Goal: Task Accomplishment & Management: Use online tool/utility

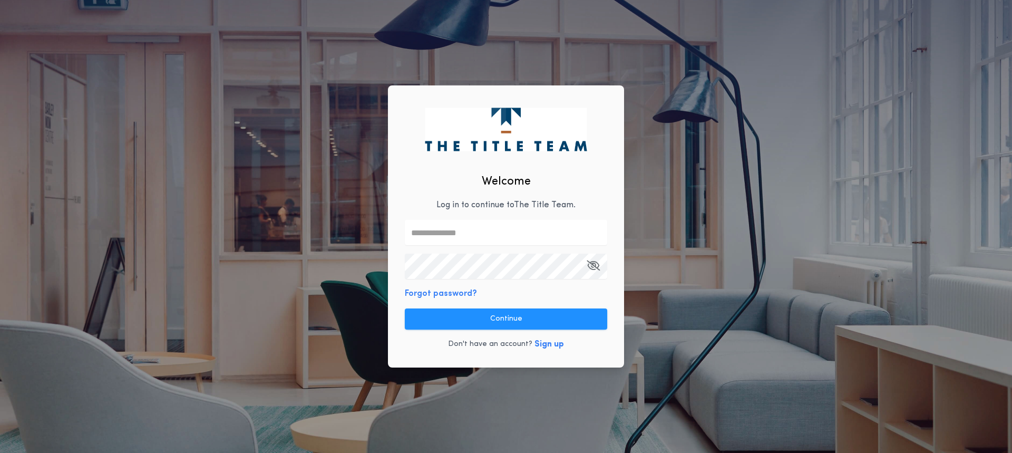
click at [474, 229] on input "text" at bounding box center [506, 232] width 202 height 25
click at [440, 237] on input "text" at bounding box center [506, 232] width 202 height 25
drag, startPoint x: 91, startPoint y: 324, endPoint x: 328, endPoint y: 295, distance: 238.9
click at [93, 324] on div "Welcome Log in to continue to The Title Team . Forgot password? Continue Don't …" at bounding box center [506, 226] width 1012 height 453
click at [442, 233] on input "text" at bounding box center [506, 232] width 202 height 25
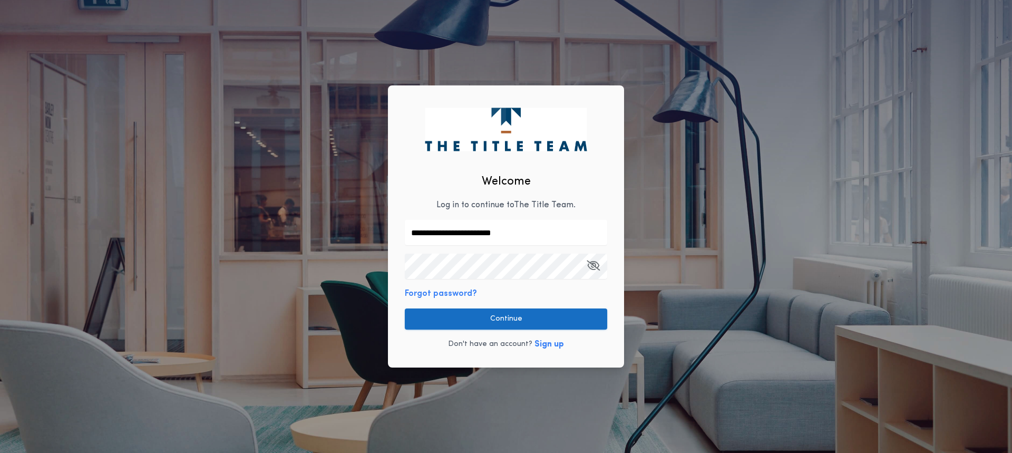
type input "**********"
click at [509, 320] on button "Continue" at bounding box center [506, 318] width 202 height 21
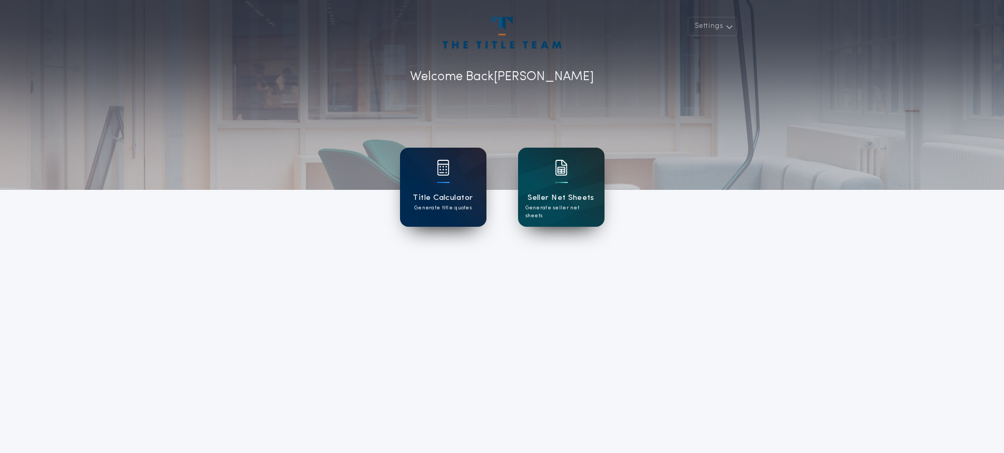
click at [414, 184] on div "Title Calculator Generate title quotes" at bounding box center [443, 187] width 86 height 79
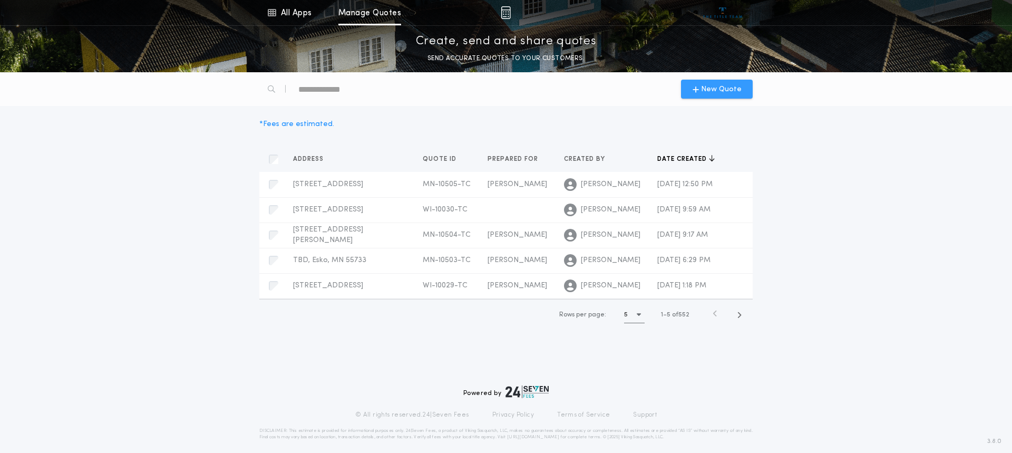
click at [729, 87] on span "New Quote" at bounding box center [721, 89] width 41 height 11
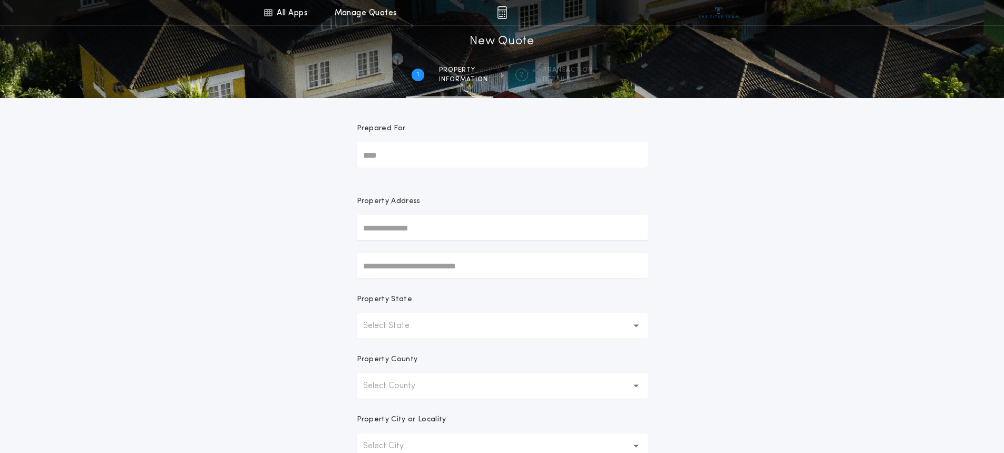
click at [379, 153] on input "Prepared For" at bounding box center [502, 154] width 291 height 25
type input "*****"
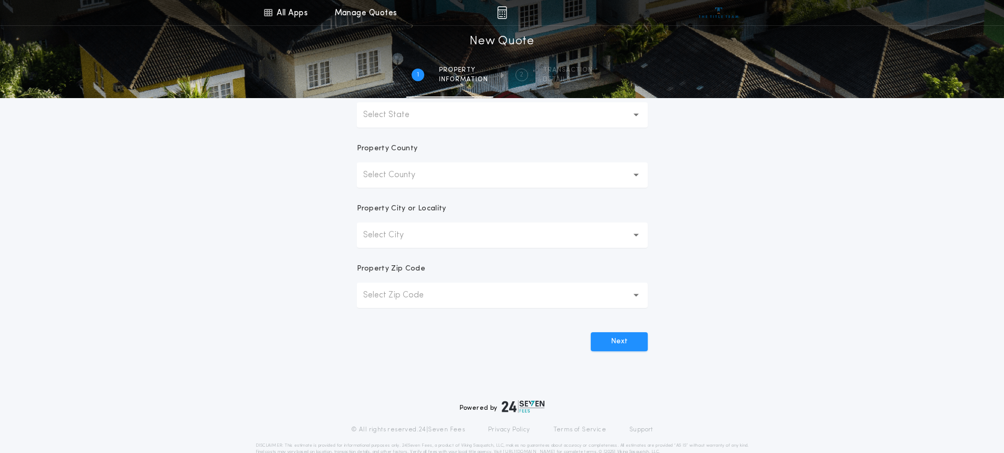
scroll to position [158, 0]
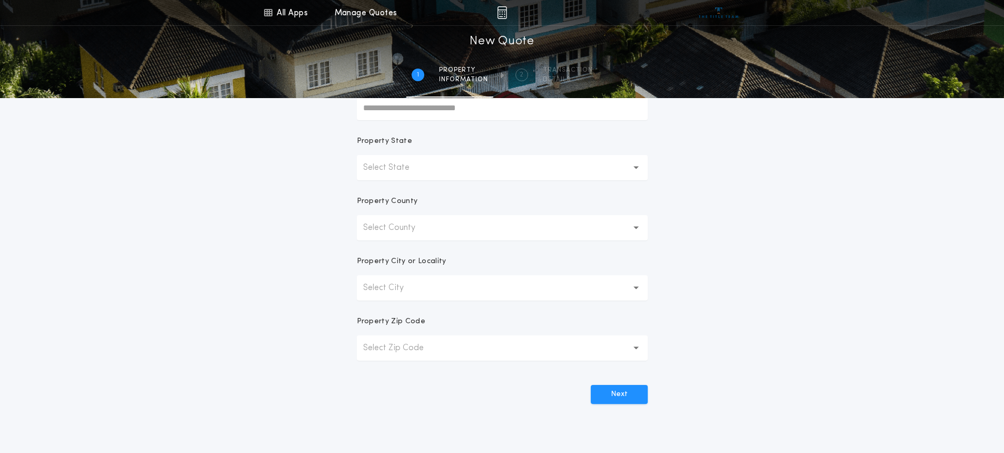
click at [409, 169] on p "Select State" at bounding box center [394, 167] width 63 height 13
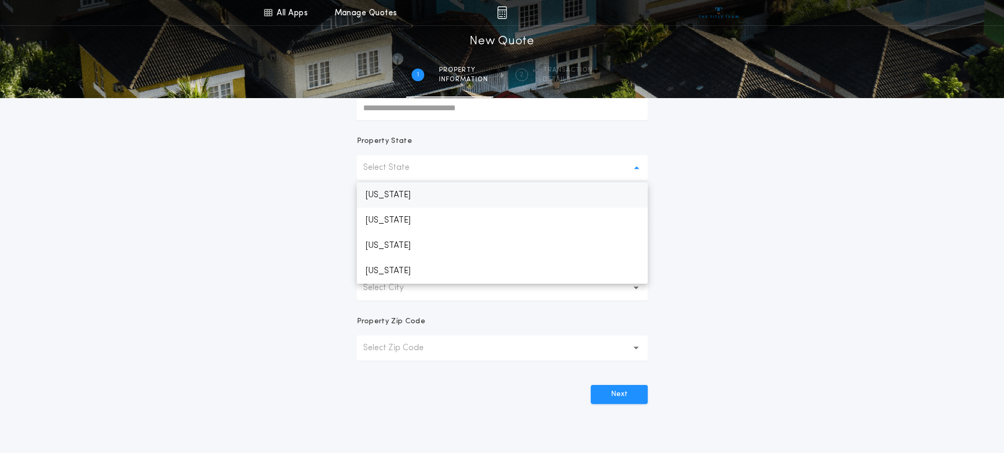
click at [384, 193] on p "[US_STATE]" at bounding box center [502, 194] width 291 height 25
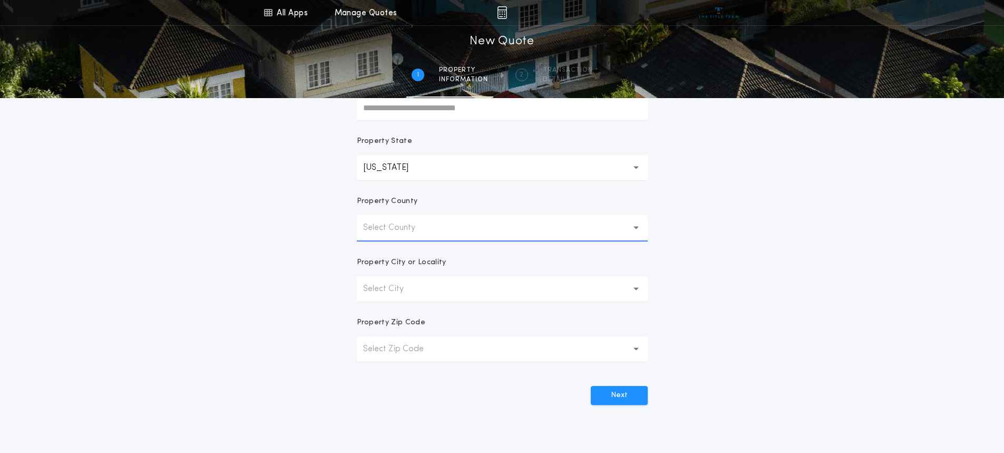
click at [379, 229] on p "Select County" at bounding box center [397, 227] width 69 height 13
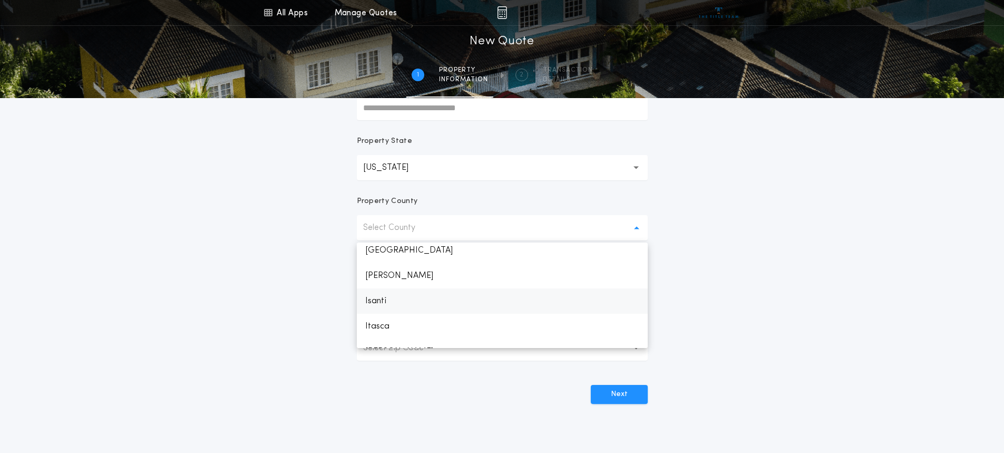
scroll to position [706, 0]
click at [383, 309] on p "Itasca" at bounding box center [502, 307] width 291 height 25
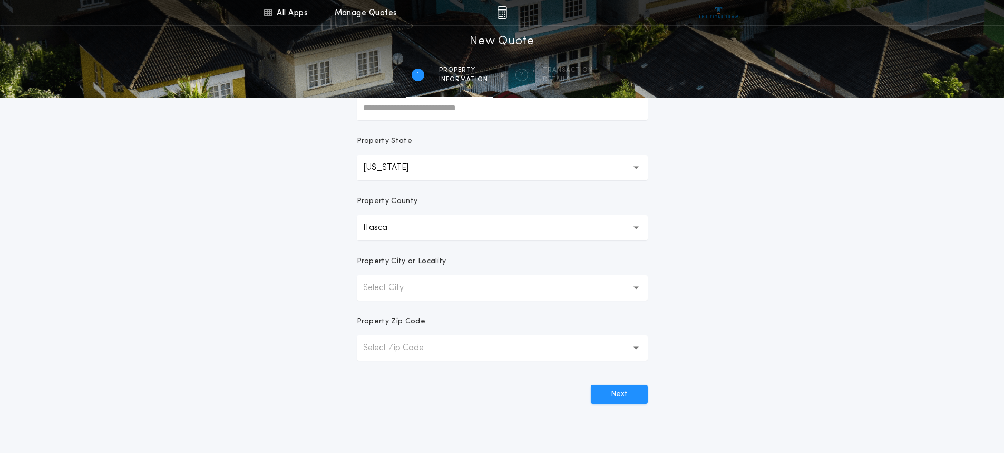
click at [392, 284] on p "Select City" at bounding box center [391, 287] width 57 height 13
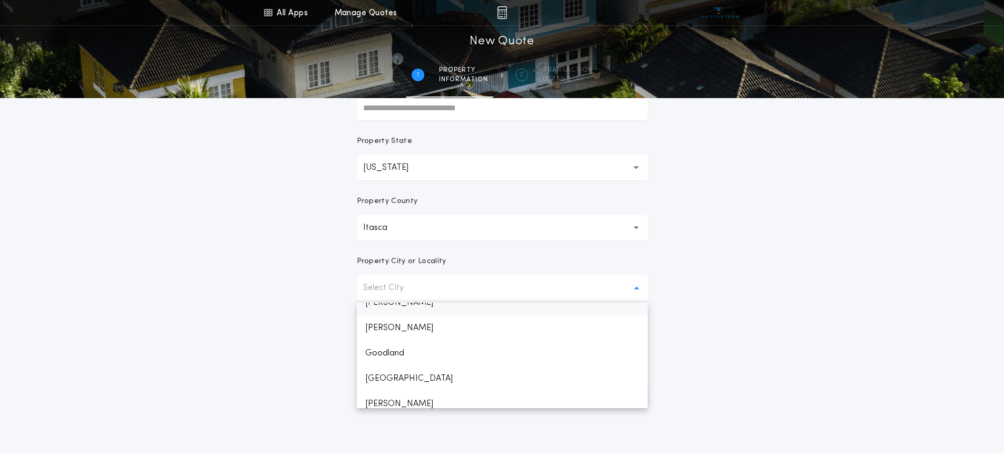
scroll to position [557, 0]
click at [393, 315] on p "[GEOGRAPHIC_DATA]" at bounding box center [502, 315] width 291 height 25
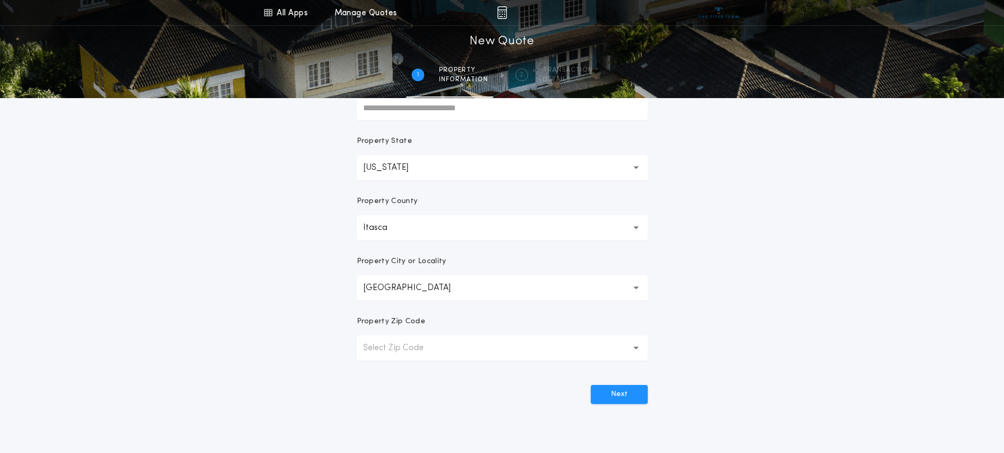
drag, startPoint x: 393, startPoint y: 367, endPoint x: 384, endPoint y: 354, distance: 15.8
click at [389, 365] on form "**********" at bounding box center [502, 172] width 316 height 464
click at [383, 353] on p "Select Zip Code" at bounding box center [401, 348] width 77 height 13
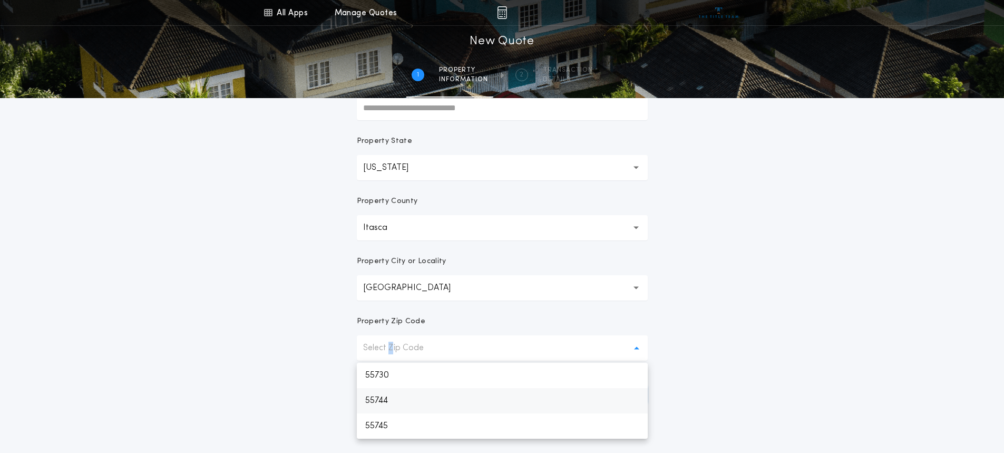
click at [386, 399] on p "55744" at bounding box center [502, 400] width 291 height 25
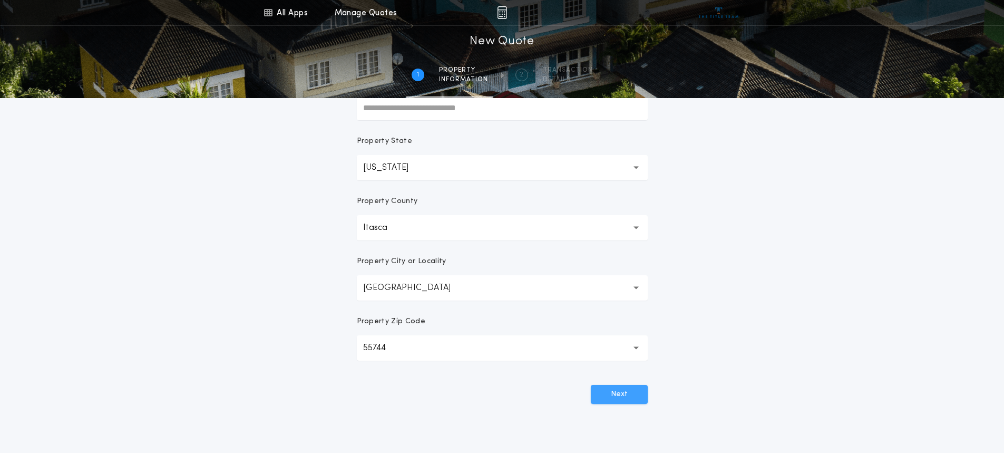
click at [632, 391] on button "Next" at bounding box center [619, 394] width 57 height 19
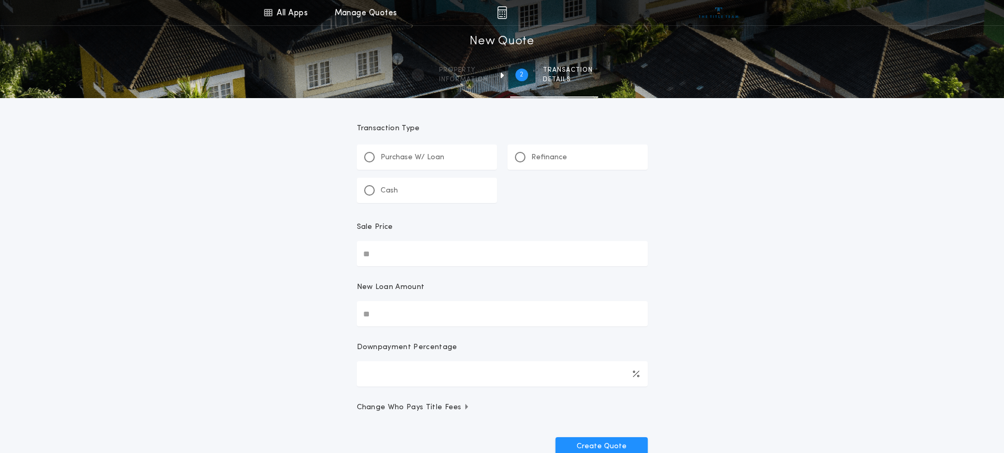
click at [457, 182] on div "Cash" at bounding box center [427, 190] width 140 height 25
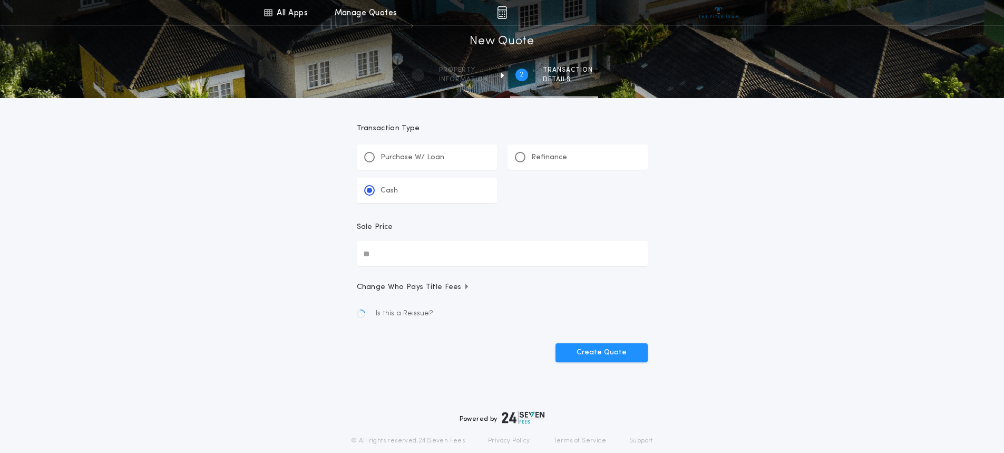
click at [396, 240] on div "Sale Price" at bounding box center [502, 231] width 291 height 19
click at [396, 241] on input "Sale Price" at bounding box center [502, 253] width 291 height 25
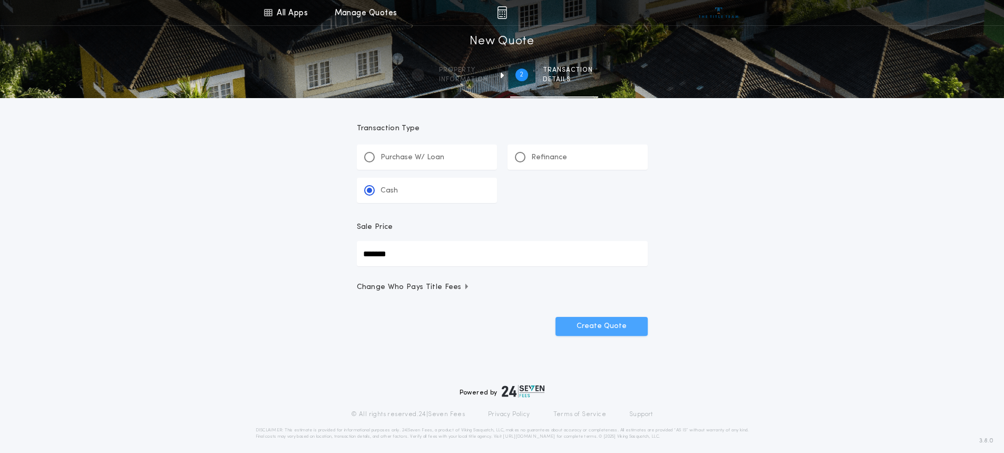
type input "*******"
click at [603, 329] on button "Create Quote" at bounding box center [601, 326] width 92 height 19
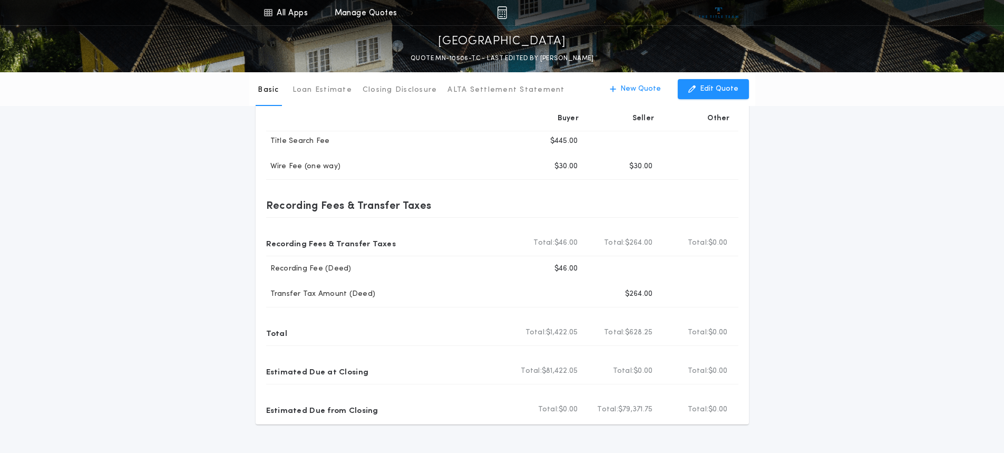
scroll to position [369, 0]
